Goal: Find contact information: Find contact information

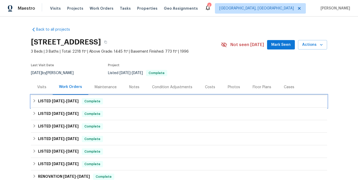
click at [64, 102] on span "8/23/25 - 9/11/25" at bounding box center [65, 101] width 27 height 4
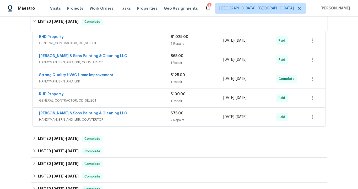
scroll to position [90, 0]
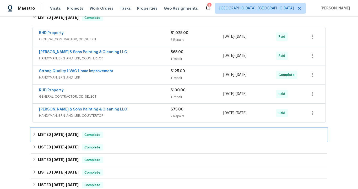
click at [73, 133] on span "8/20/25" at bounding box center [72, 135] width 13 height 4
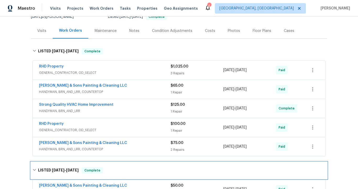
scroll to position [57, 0]
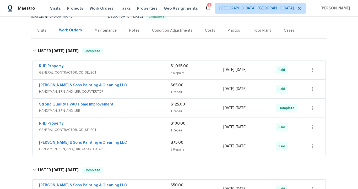
click at [91, 74] on span "GENERAL_CONTRACTOR, OD_SELECT" at bounding box center [104, 72] width 131 height 5
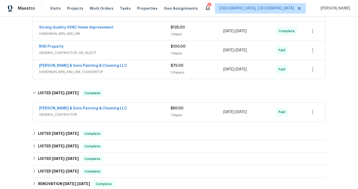
scroll to position [319, 0]
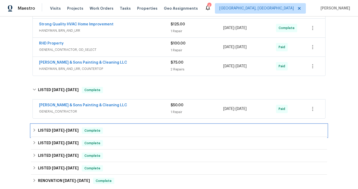
click at [67, 129] on h6 "LISTED 4/24/25 - 5/15/25" at bounding box center [58, 131] width 41 height 6
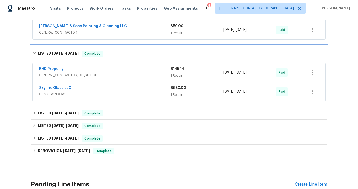
scroll to position [399, 0]
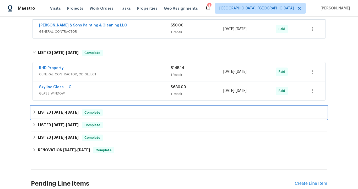
click at [71, 111] on h6 "LISTED 4/24/25 - 5/7/25" at bounding box center [58, 112] width 41 height 6
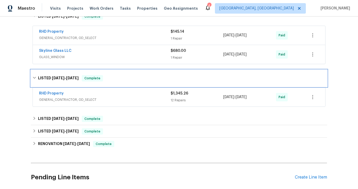
scroll to position [435, 0]
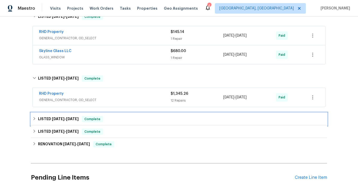
click at [63, 118] on span "4/14/25 - 4/18/25" at bounding box center [65, 119] width 27 height 4
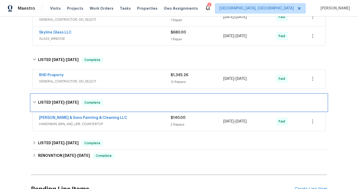
scroll to position [469, 0]
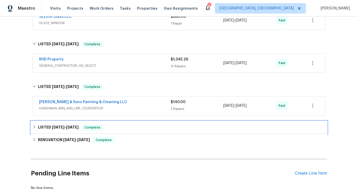
click at [63, 129] on span "2/4/25 - 2/5/25" at bounding box center [65, 127] width 27 height 4
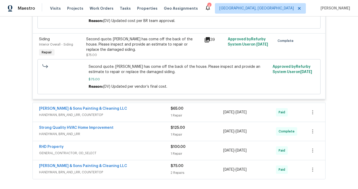
scroll to position [0, 0]
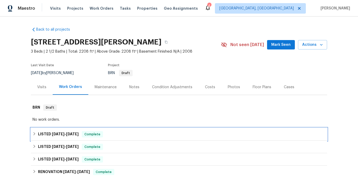
click at [58, 134] on span "8/21/25" at bounding box center [58, 134] width 13 height 4
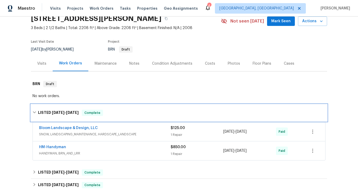
scroll to position [26, 0]
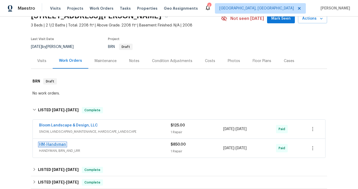
click at [62, 144] on link "HM-Handyman" at bounding box center [52, 145] width 27 height 4
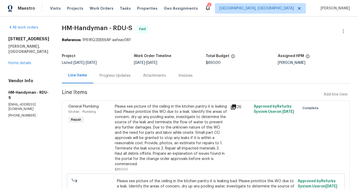
click at [112, 78] on div "Progress Updates" at bounding box center [115, 75] width 31 height 5
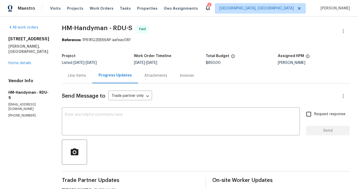
click at [182, 78] on div "Invoices" at bounding box center [187, 75] width 14 height 5
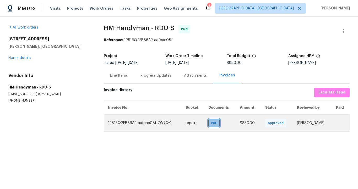
click at [211, 125] on span "PDF" at bounding box center [215, 122] width 8 height 5
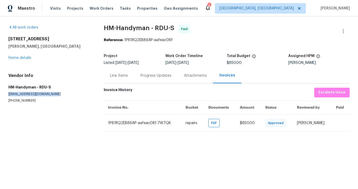
drag, startPoint x: 9, startPoint y: 94, endPoint x: 62, endPoint y: 96, distance: 53.7
click at [62, 96] on p "hmcleaningrepairs@gmail.com" at bounding box center [49, 94] width 83 height 4
copy p "hmcleaningrepairs@gmail.com"
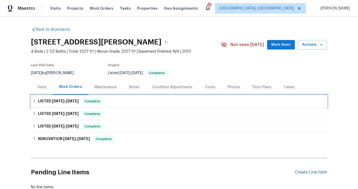
click at [68, 102] on span "[DATE]" at bounding box center [72, 101] width 13 height 4
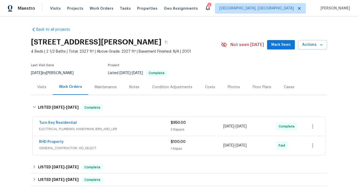
click at [76, 128] on span "ELECTRICAL, PLUMBING, HANDYMAN, BRN_AND_LRR" at bounding box center [104, 129] width 131 height 5
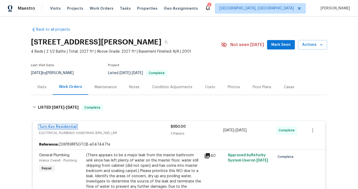
click at [65, 128] on link "Turn Key Residential" at bounding box center [58, 127] width 38 height 4
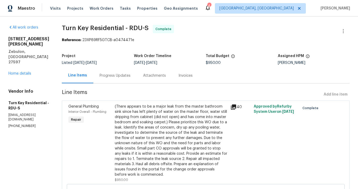
click at [194, 79] on div "Invoices" at bounding box center [185, 75] width 27 height 15
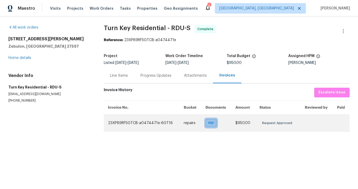
click at [208, 124] on span "PDF" at bounding box center [212, 122] width 8 height 5
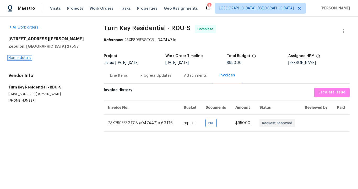
click at [29, 57] on link "Home details" at bounding box center [19, 58] width 23 height 4
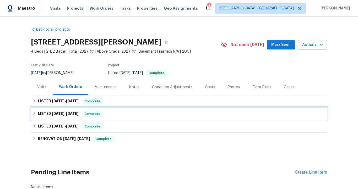
click at [76, 113] on span "[DATE]" at bounding box center [72, 114] width 13 height 4
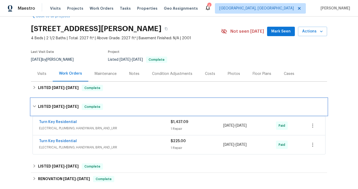
scroll to position [19, 0]
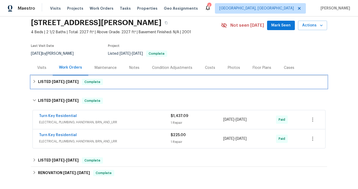
click at [73, 83] on span "[DATE]" at bounding box center [72, 82] width 13 height 4
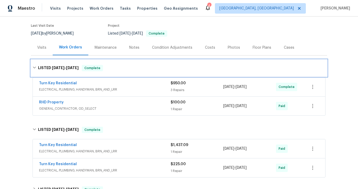
scroll to position [42, 0]
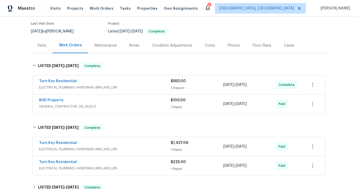
click at [87, 150] on span "ELECTRICAL, PLUMBING, HANDYMAN, BRN_AND_LRR" at bounding box center [104, 149] width 131 height 5
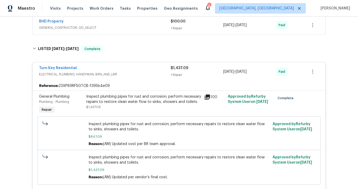
scroll to position [121, 0]
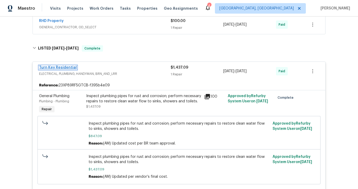
click at [55, 67] on link "Turn Key Residential" at bounding box center [58, 68] width 38 height 4
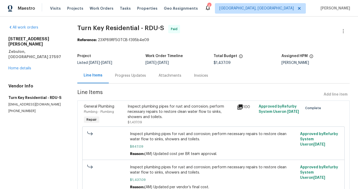
click at [194, 76] on div "Invoices" at bounding box center [201, 75] width 14 height 5
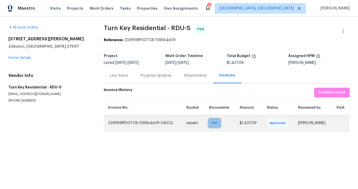
click at [212, 126] on span "PDF" at bounding box center [216, 122] width 8 height 5
